Goal: Check status

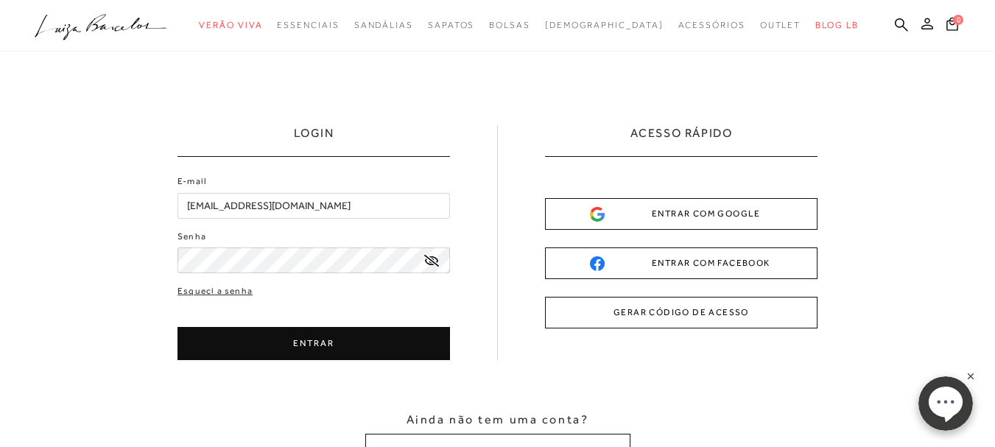
click at [922, 22] on icon at bounding box center [928, 24] width 12 height 12
click at [329, 340] on button "ENTRAR" at bounding box center [314, 343] width 273 height 33
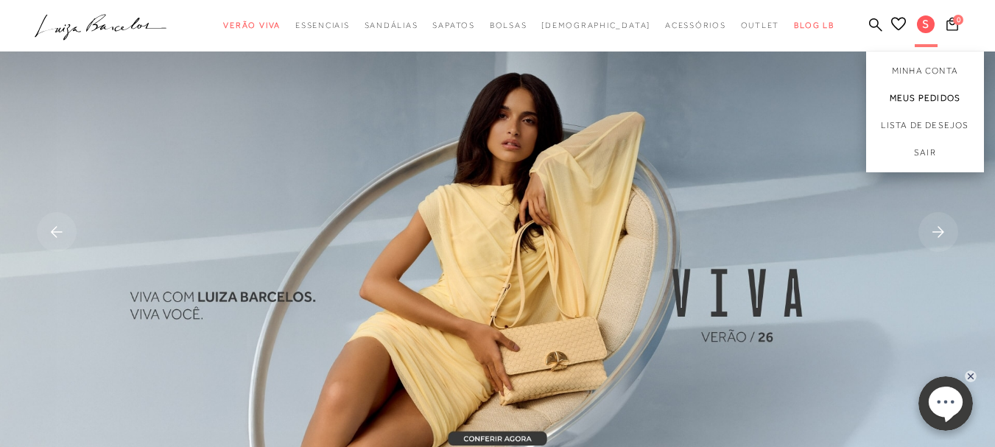
click at [899, 94] on link "Meus Pedidos" at bounding box center [925, 98] width 118 height 27
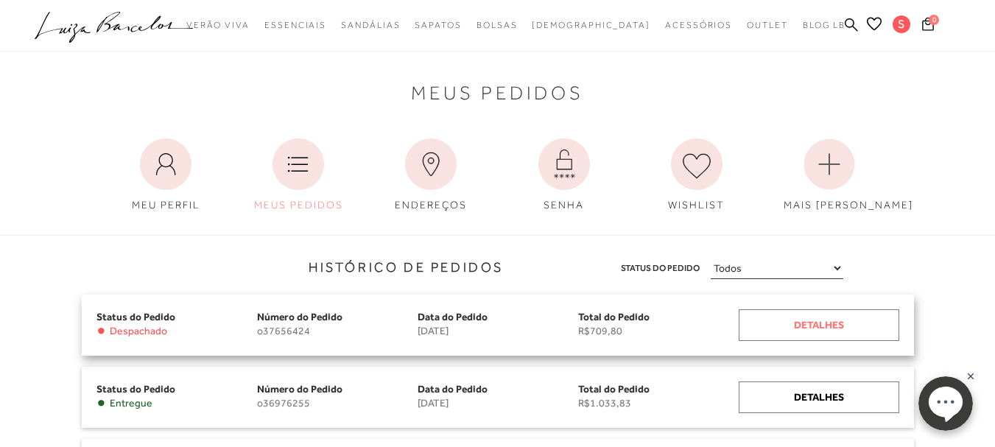
click at [807, 323] on div "Detalhes" at bounding box center [819, 325] width 161 height 32
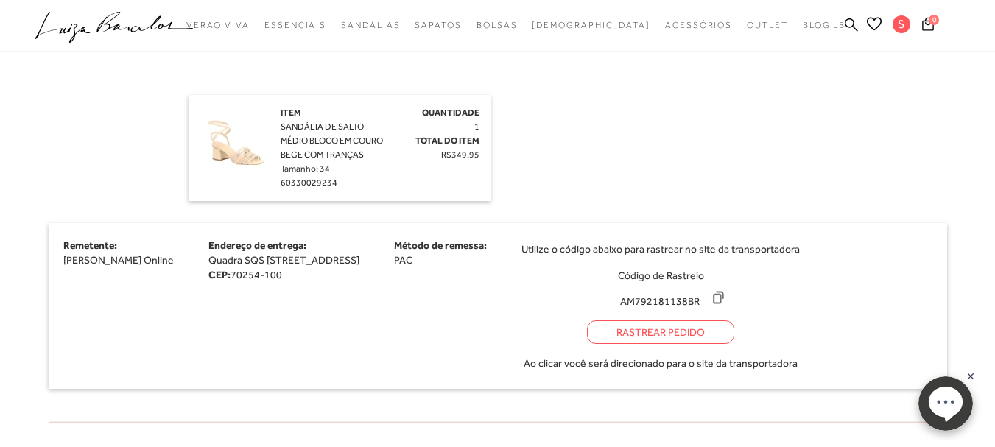
scroll to position [943, 0]
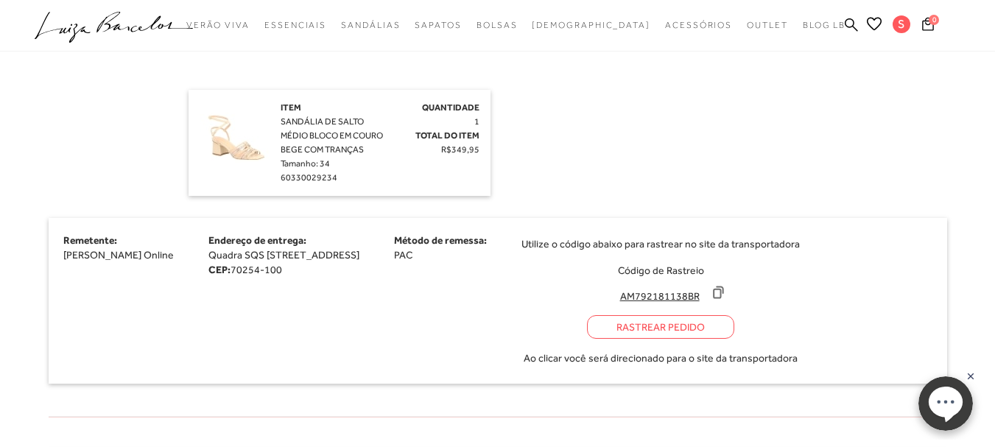
drag, startPoint x: 668, startPoint y: 299, endPoint x: 745, endPoint y: 296, distance: 76.7
click at [709, 296] on input "AM792181138BR" at bounding box center [660, 296] width 98 height 15
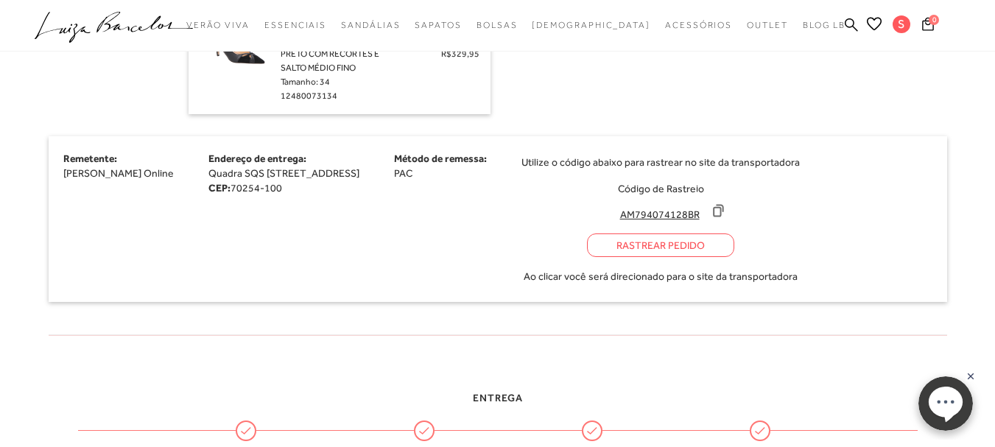
scroll to position [501, 0]
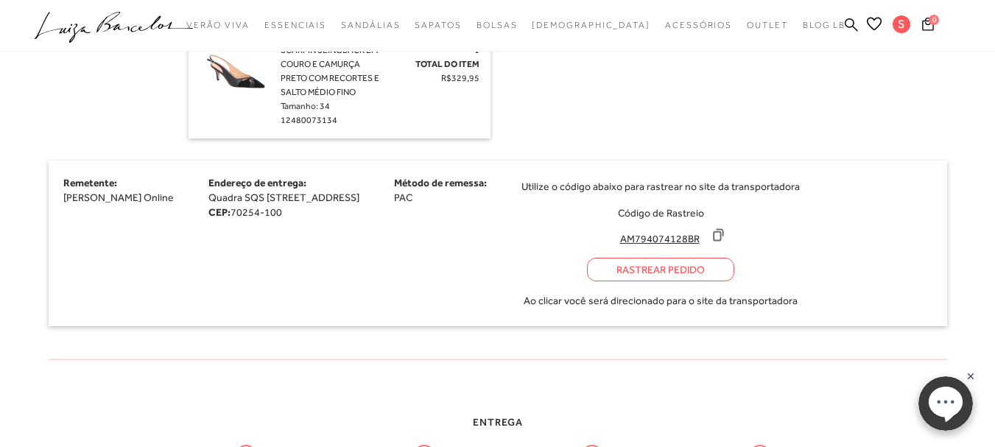
drag, startPoint x: 667, startPoint y: 239, endPoint x: 765, endPoint y: 239, distance: 98.0
click at [711, 239] on div "AM794074128BR" at bounding box center [661, 237] width 100 height 18
